Goal: Task Accomplishment & Management: Complete application form

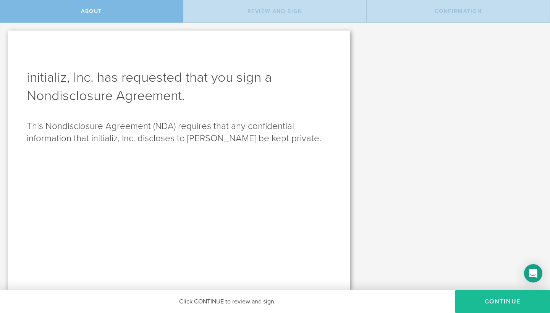
click at [157, 139] on p "This Nondisclosure Agreement (NDA) requires that any confidential information t…" at bounding box center [179, 132] width 304 height 24
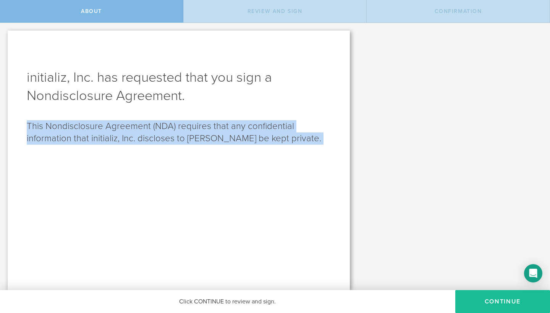
click at [157, 139] on p "This Nondisclosure Agreement (NDA) requires that any confidential information t…" at bounding box center [179, 132] width 304 height 24
click at [197, 153] on div "initializ, Inc. has requested that you sign a Nondisclosure Agreement . This No…" at bounding box center [179, 161] width 342 height 260
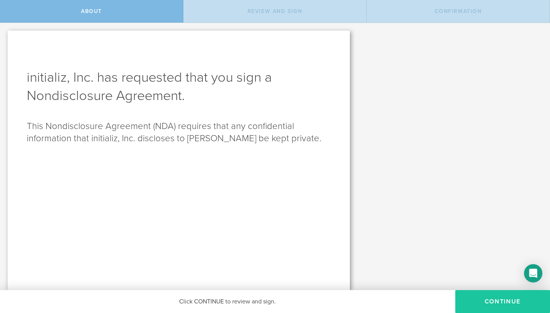
click at [467, 298] on button "Continue" at bounding box center [502, 301] width 95 height 23
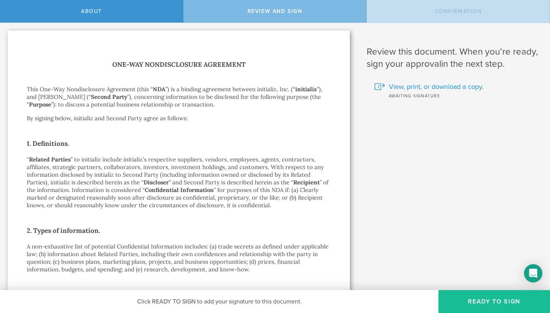
click at [465, 90] on span "View, print, or download a copy." at bounding box center [436, 87] width 95 height 10
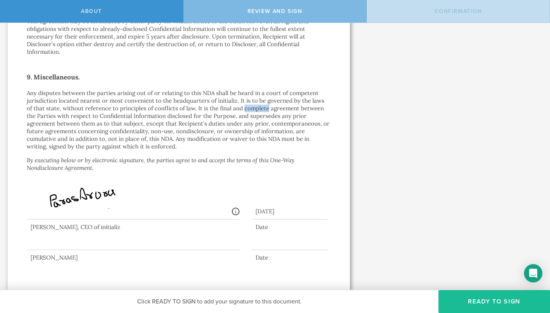
scroll to position [640, 0]
drag, startPoint x: 255, startPoint y: 100, endPoint x: 107, endPoint y: 128, distance: 150.7
click at [107, 128] on p "Any disputes between the parties arising out of or relating to this NDA shall b…" at bounding box center [179, 119] width 304 height 61
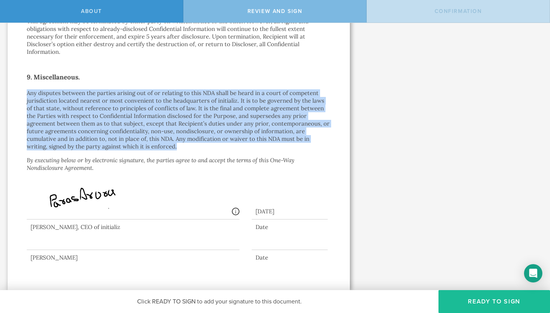
click at [107, 128] on p "Any disputes between the parties arising out of or relating to this NDA shall b…" at bounding box center [179, 119] width 304 height 61
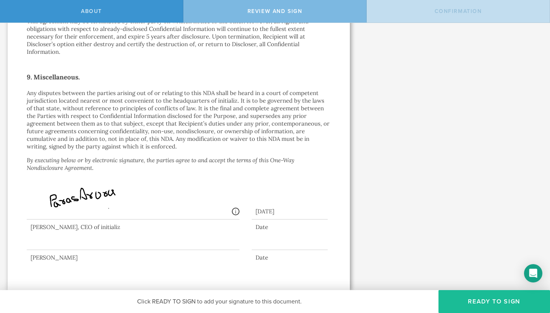
click at [79, 169] on div "Signed By: [PERSON_NAME] [EMAIL_ADDRESS][DOMAIN_NAME] IP: [TECHNICAL_ID], [TECH…" at bounding box center [133, 192] width 213 height 53
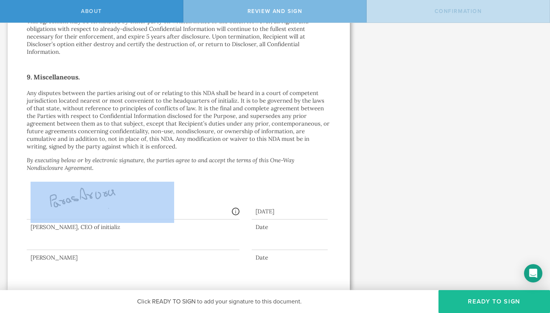
click at [79, 169] on div "Signed By: [PERSON_NAME] [EMAIL_ADDRESS][DOMAIN_NAME] IP: [TECHNICAL_ID], [TECH…" at bounding box center [133, 192] width 213 height 53
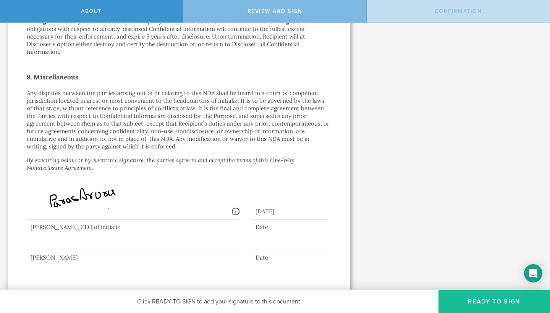
click at [73, 156] on icon "By executing below or by electronic signature, the parties agree to and accept …" at bounding box center [161, 163] width 268 height 15
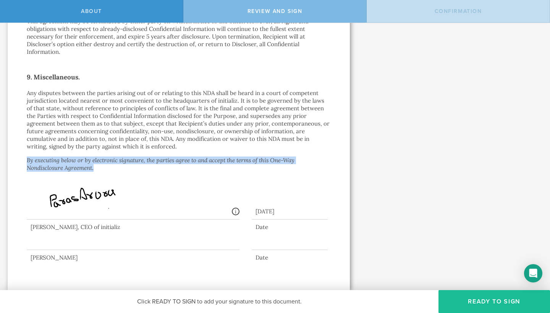
click at [73, 156] on icon "By executing below or by electronic signature, the parties agree to and accept …" at bounding box center [161, 163] width 268 height 15
click at [64, 165] on icon "By executing below or by electronic signature, the parties agree to and accept …" at bounding box center [161, 163] width 268 height 15
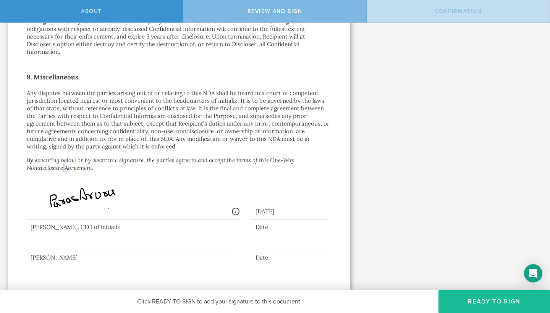
click at [64, 165] on icon "By executing below or by electronic signature, the parties agree to and accept …" at bounding box center [161, 163] width 268 height 15
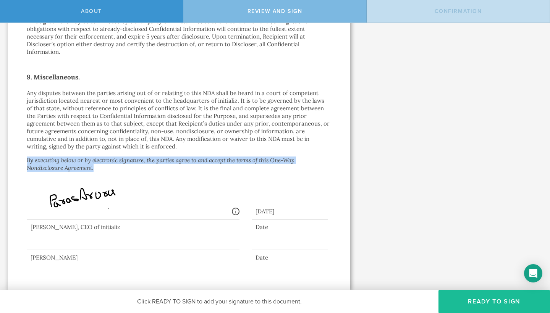
click at [64, 165] on icon "By executing below or by electronic signature, the parties agree to and accept …" at bounding box center [161, 163] width 268 height 15
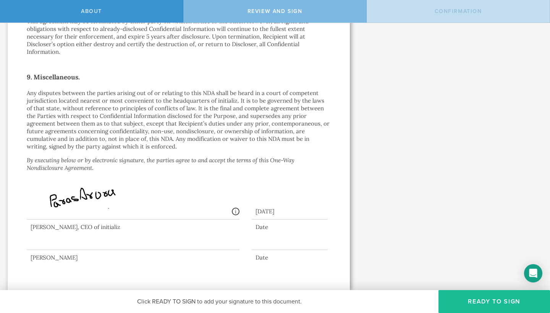
click at [64, 145] on p "Any disputes between the parties arising out of or relating to this NDA shall b…" at bounding box center [179, 119] width 304 height 61
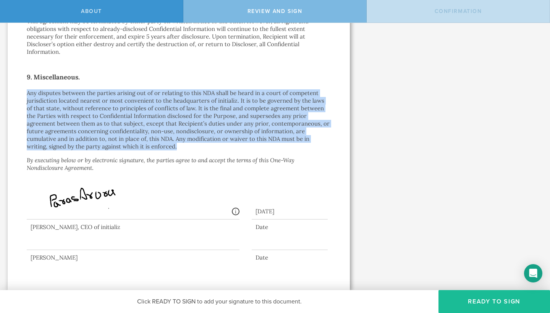
click at [64, 145] on p "Any disputes between the parties arising out of or relating to this NDA shall b…" at bounding box center [179, 119] width 304 height 61
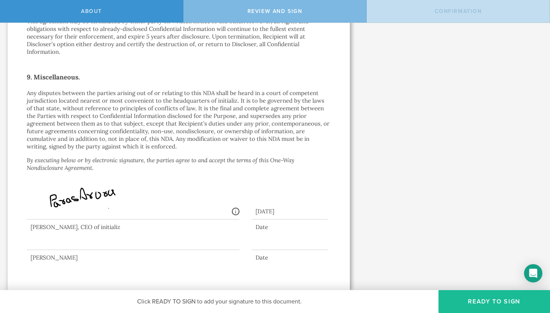
click at [63, 163] on icon "By executing below or by electronic signature, the parties agree to and accept …" at bounding box center [161, 163] width 268 height 15
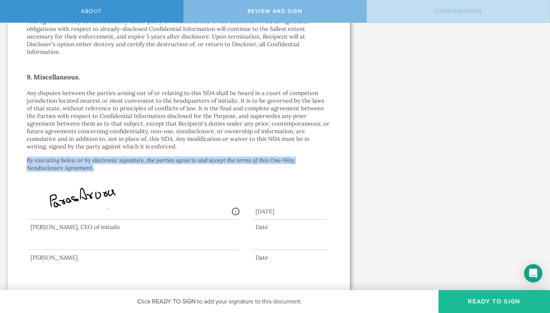
click at [63, 163] on icon "By executing below or by electronic signature, the parties agree to and accept …" at bounding box center [161, 163] width 268 height 15
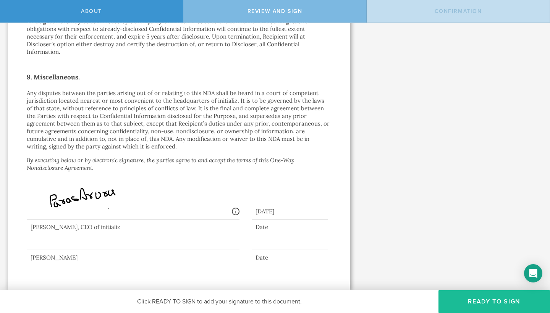
click at [151, 251] on div at bounding box center [179, 236] width 304 height 34
click at [145, 248] on div at bounding box center [133, 234] width 213 height 31
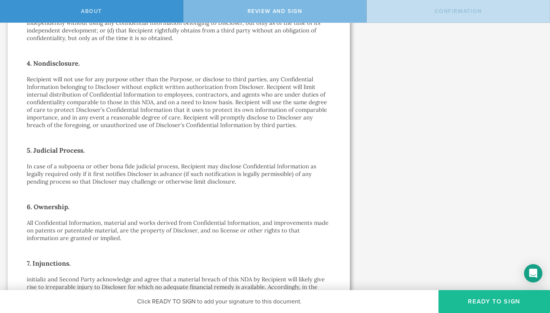
scroll to position [287, 0]
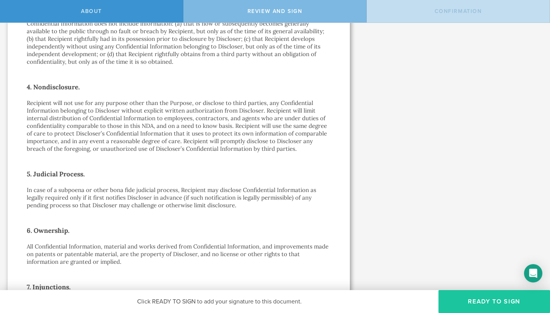
click at [486, 304] on button "Ready to Sign" at bounding box center [493, 301] width 111 height 23
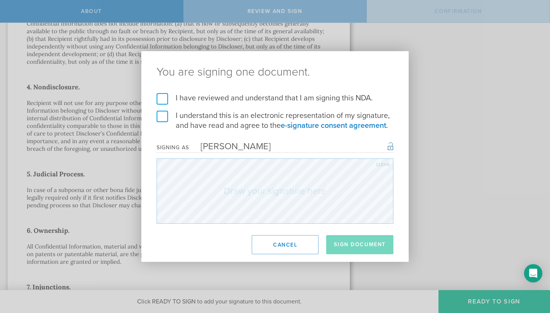
click at [161, 103] on label "I have reviewed and understand that I am signing this NDA." at bounding box center [274, 98] width 237 height 10
click at [0, 0] on input "I have reviewed and understand that I am signing this NDA." at bounding box center [0, 0] width 0 height 0
click at [163, 119] on label "I understand this is an electronic representation of my signature, and have rea…" at bounding box center [274, 121] width 237 height 20
click at [0, 0] on input "I understand this is an electronic representation of my signature, and have rea…" at bounding box center [0, 0] width 0 height 0
click at [382, 165] on div "Clear" at bounding box center [383, 164] width 14 height 5
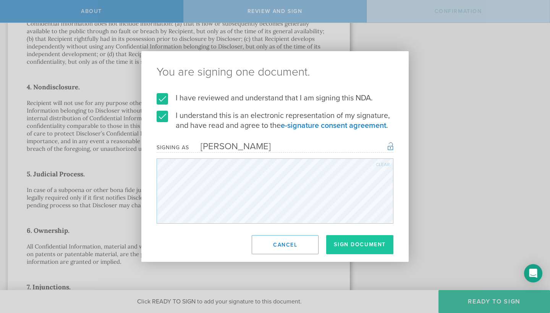
click at [349, 242] on button "Sign Document" at bounding box center [359, 244] width 67 height 19
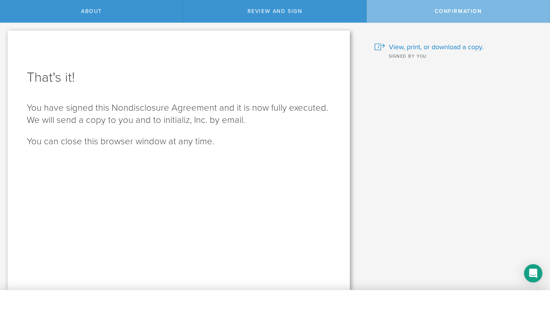
scroll to position [0, 0]
